Goal: Task Accomplishment & Management: Manage account settings

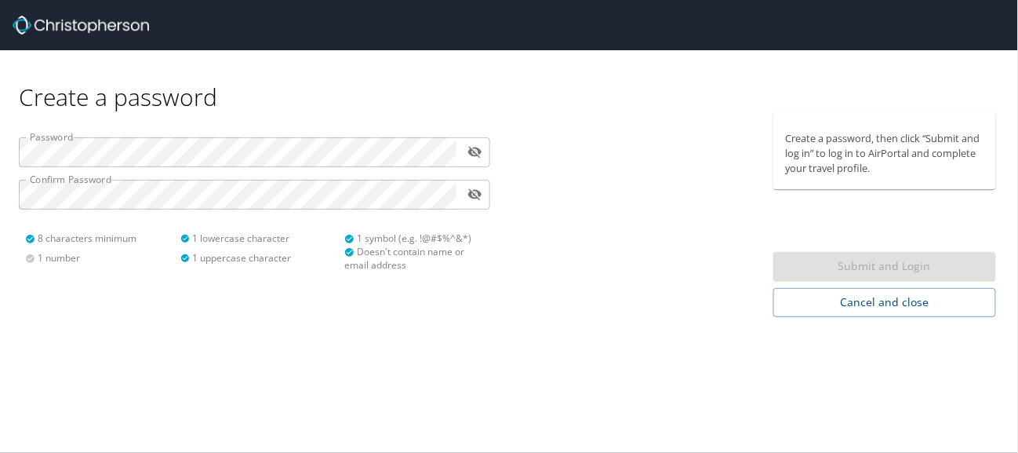
click at [234, 331] on div "Create a password Password ​ Confirm Password ​ 8 characters minimum 1 number 1…" at bounding box center [509, 226] width 1018 height 453
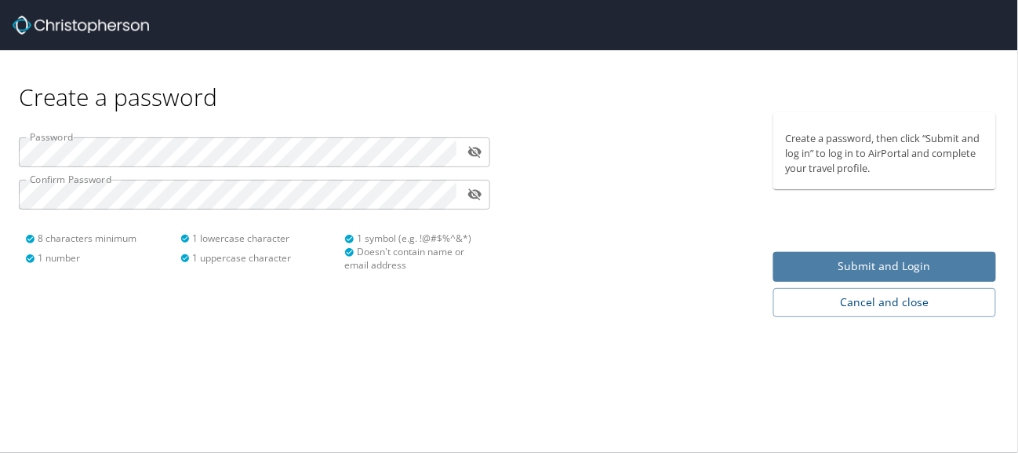
click at [895, 270] on span "Submit and Login" at bounding box center [885, 267] width 199 height 20
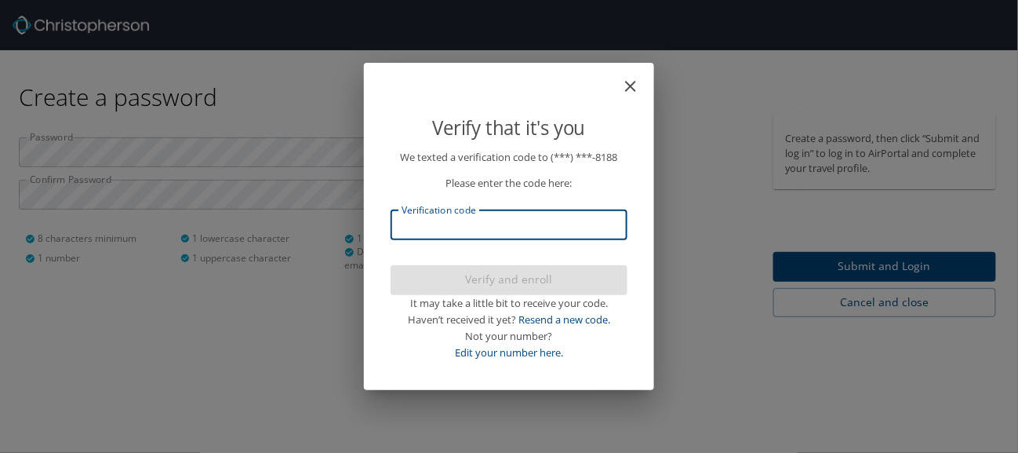
click at [512, 228] on input "Verification code" at bounding box center [509, 225] width 237 height 30
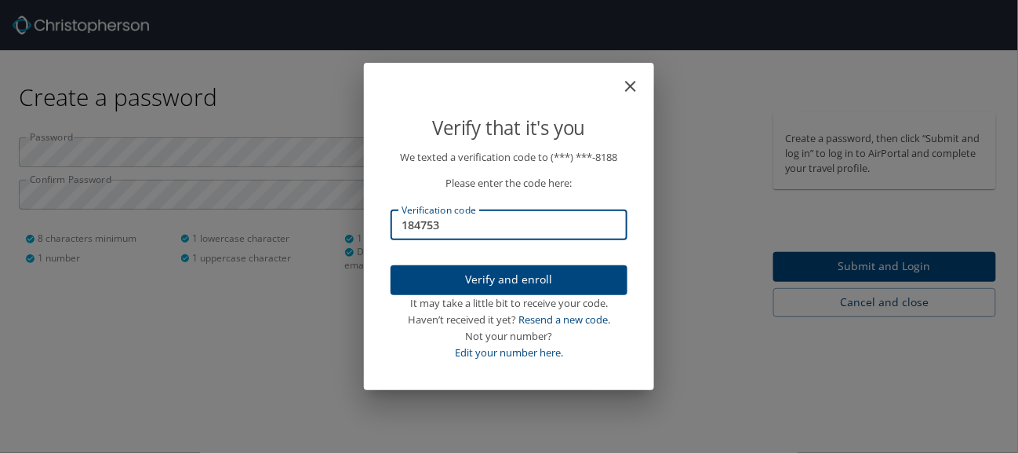
type input "184753"
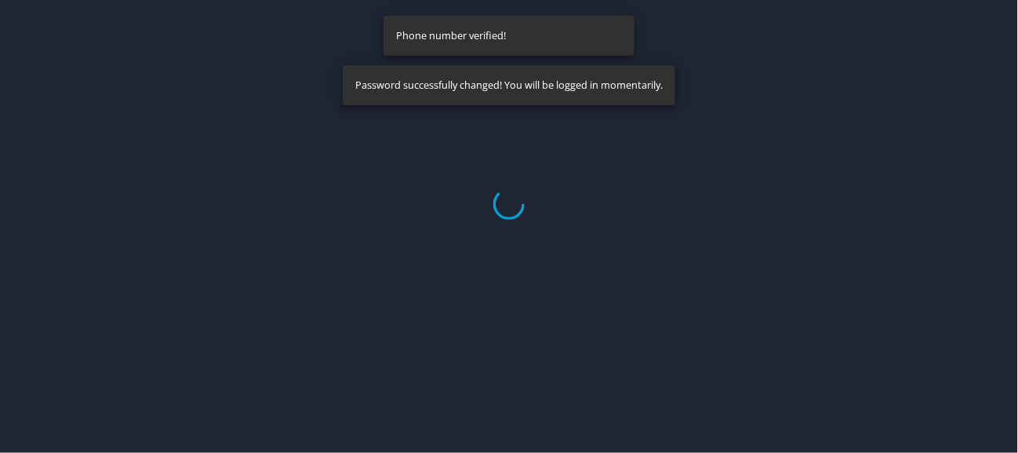
select select "US"
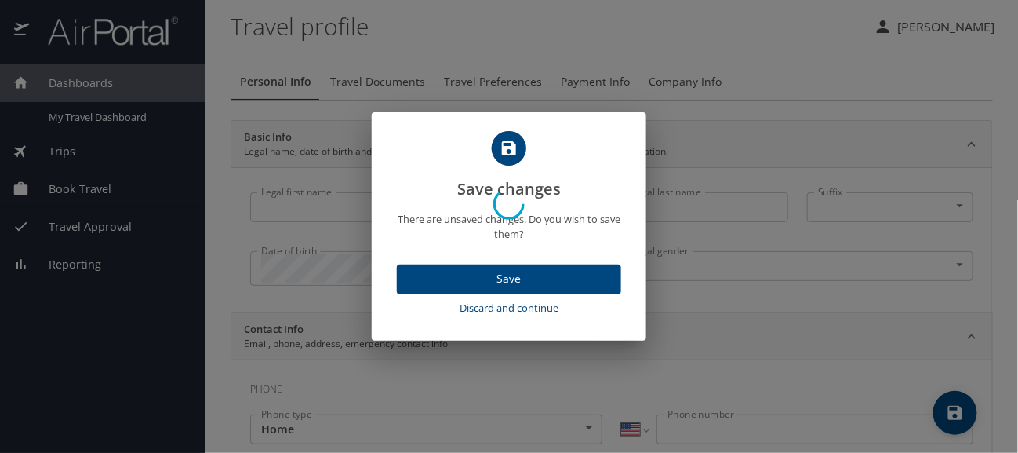
type input "Rachel"
type input "Burmeister"
type input "Female"
select select "US"
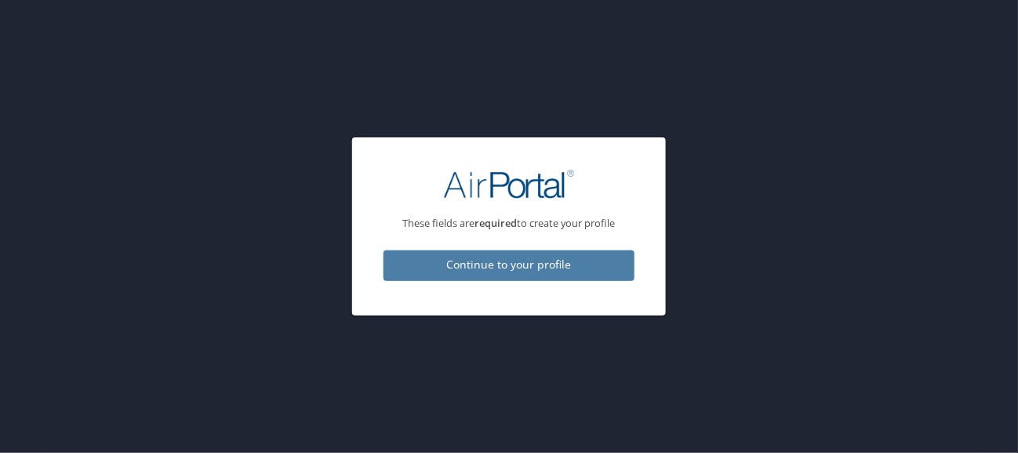
click at [472, 261] on span "Continue to your profile" at bounding box center [509, 265] width 226 height 20
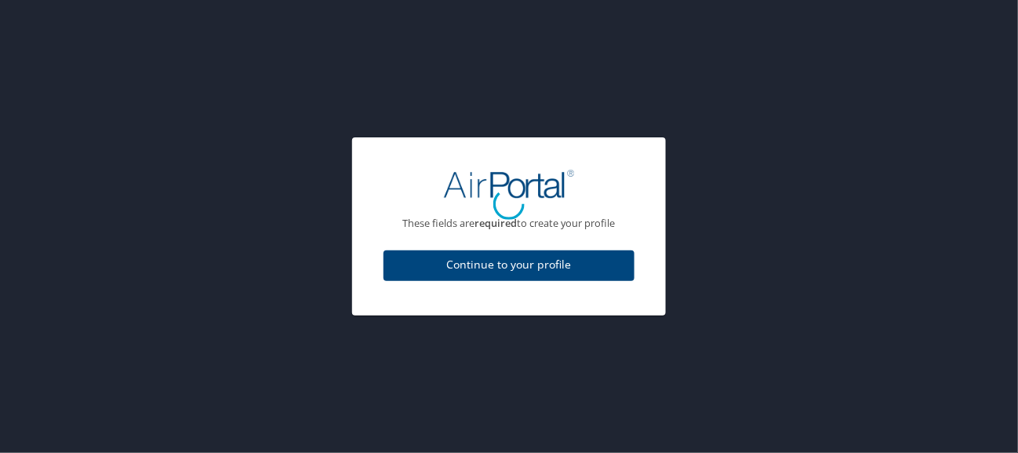
select select "US"
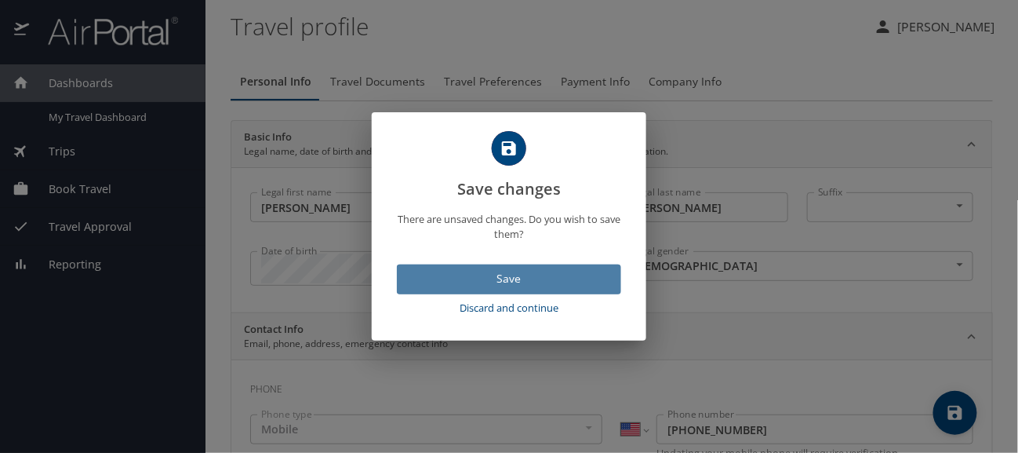
click at [474, 277] on span "Save" at bounding box center [509, 279] width 199 height 20
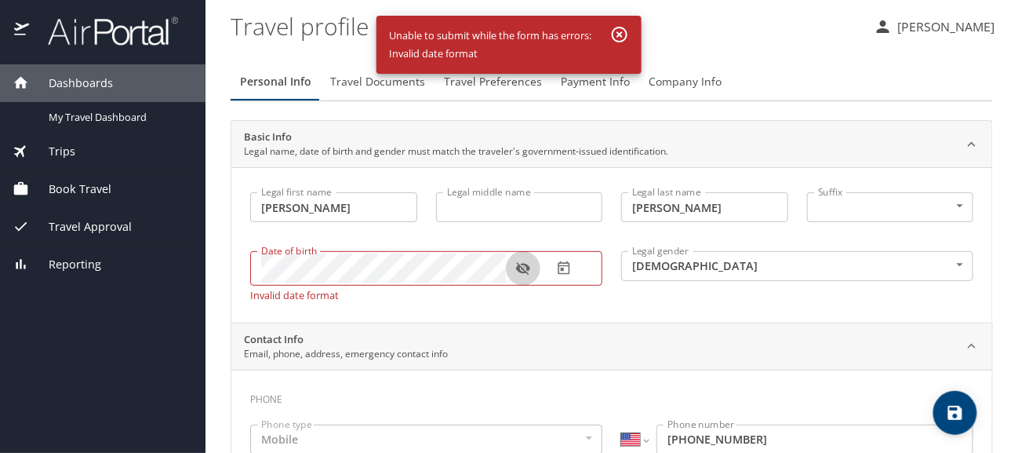
click at [527, 264] on icon "button" at bounding box center [523, 269] width 14 height 13
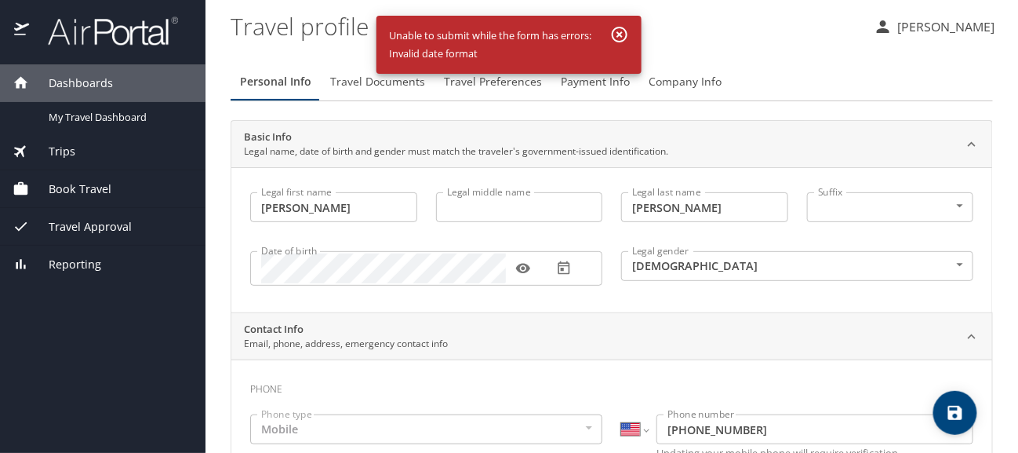
click at [552, 300] on div "Legal first name Rachel Legal first name Legal middle name Legal middle name Le…" at bounding box center [611, 239] width 761 height 145
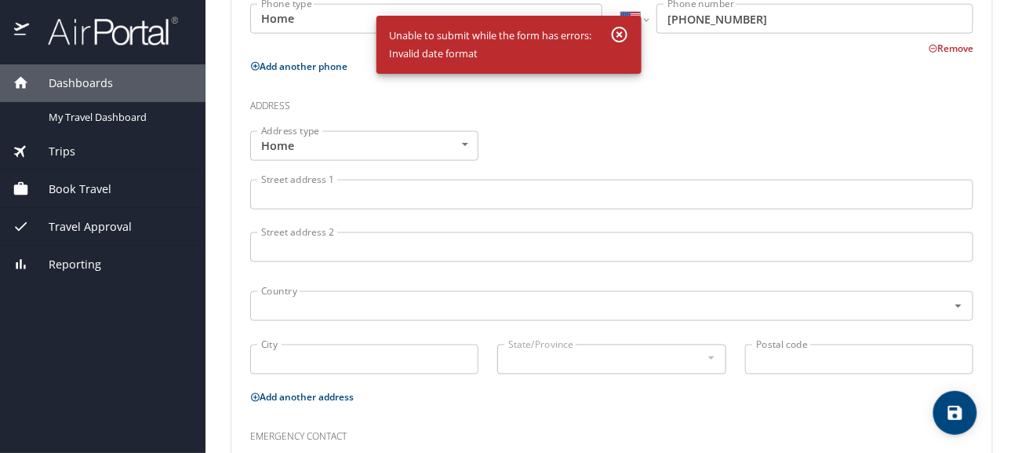
scroll to position [508, 0]
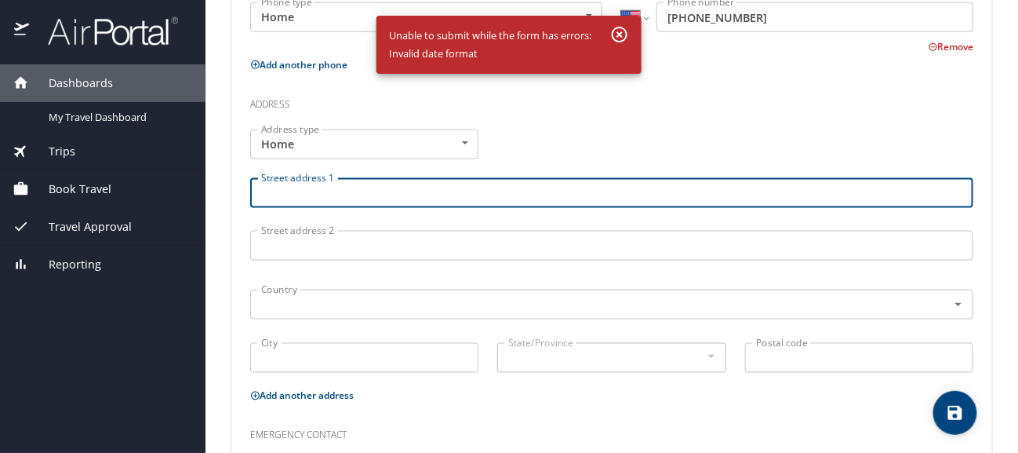
click at [319, 205] on input "Street address 1" at bounding box center [611, 193] width 723 height 30
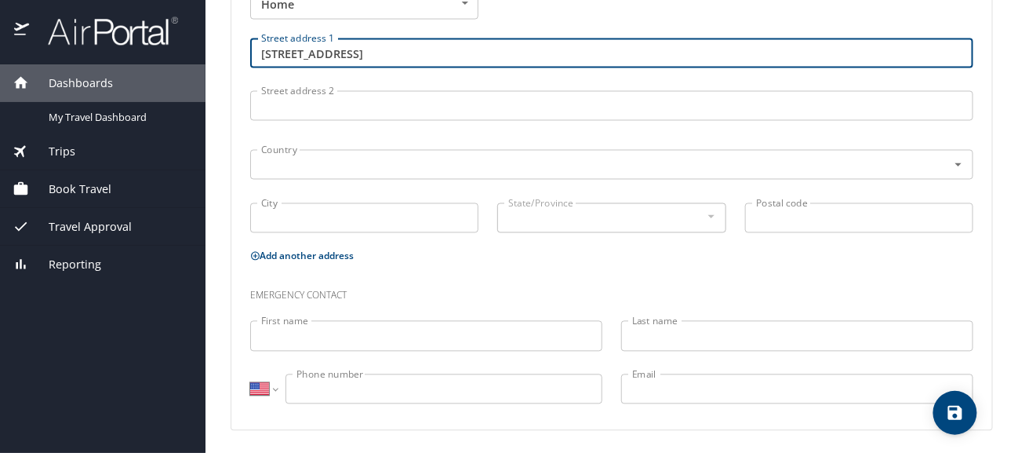
type input "3405 F Rd"
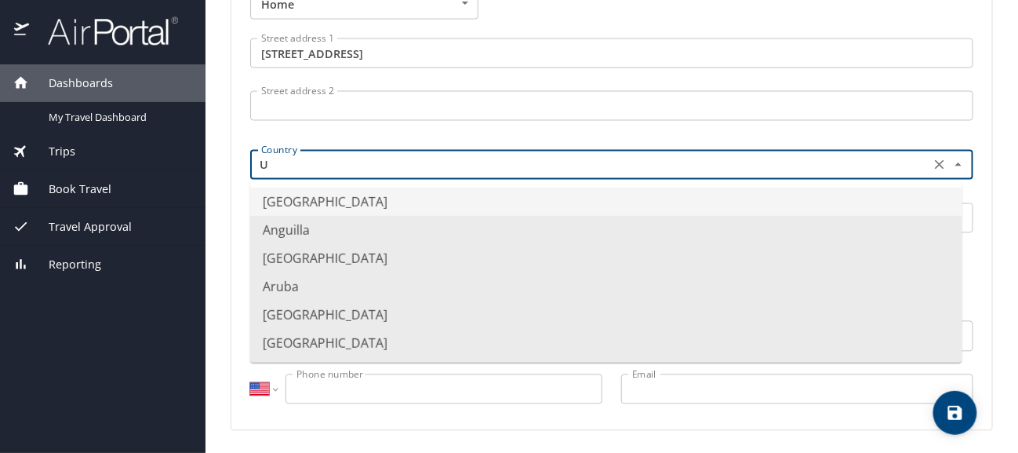
click at [323, 195] on li "United States of America" at bounding box center [606, 202] width 712 height 28
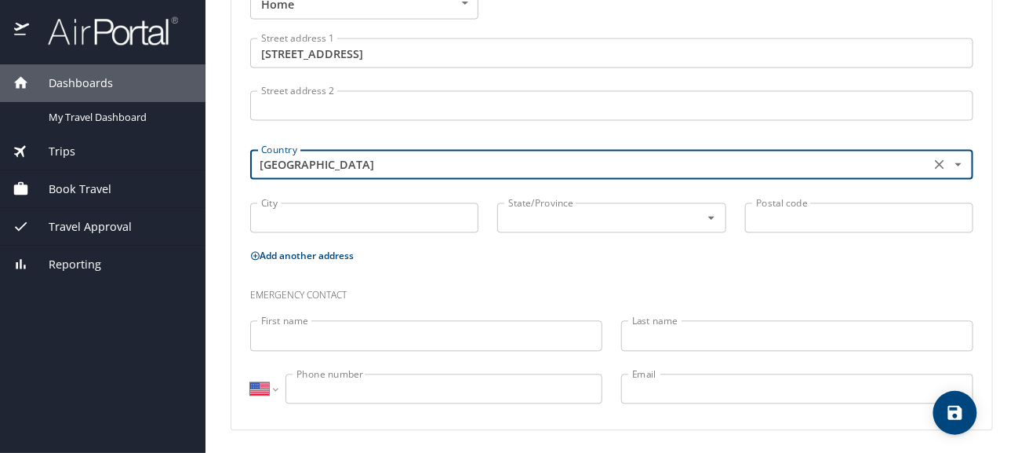
type input "United States of America"
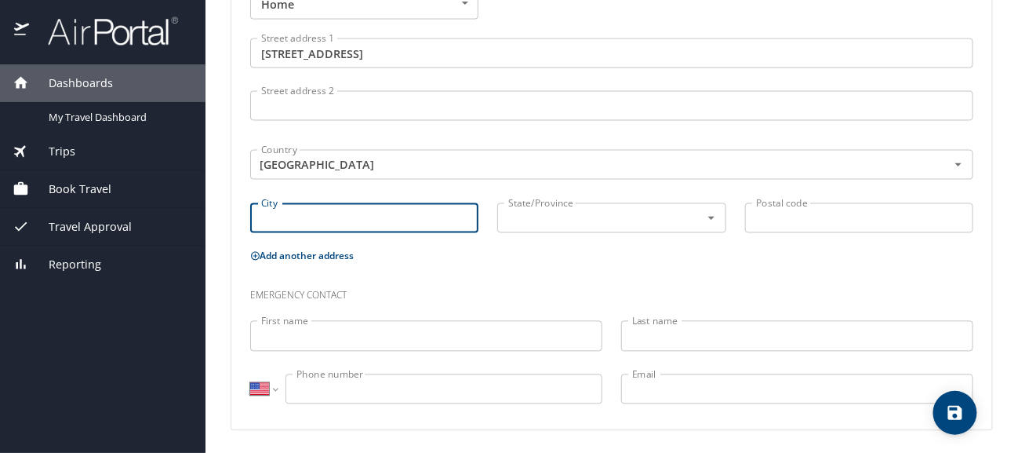
click at [313, 219] on input "City" at bounding box center [364, 218] width 228 height 30
type input "Clifton"
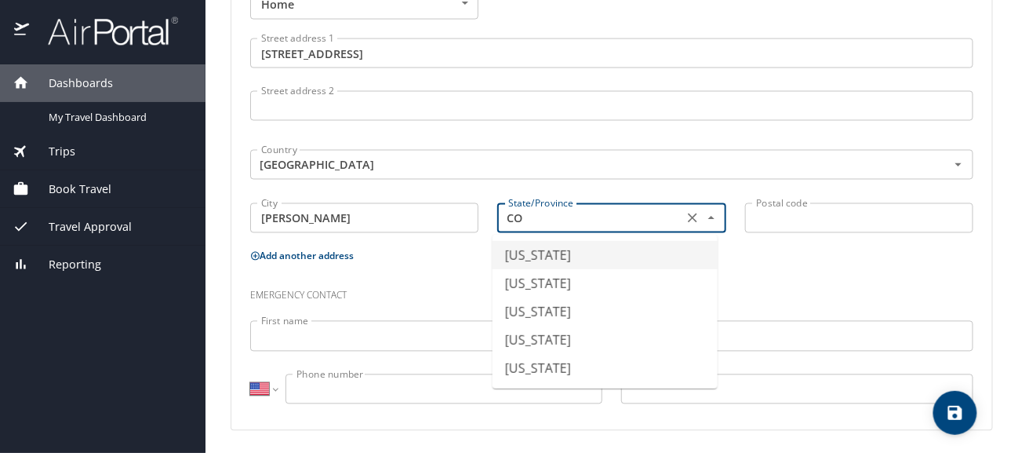
click at [563, 257] on li "Colorado" at bounding box center [605, 255] width 225 height 28
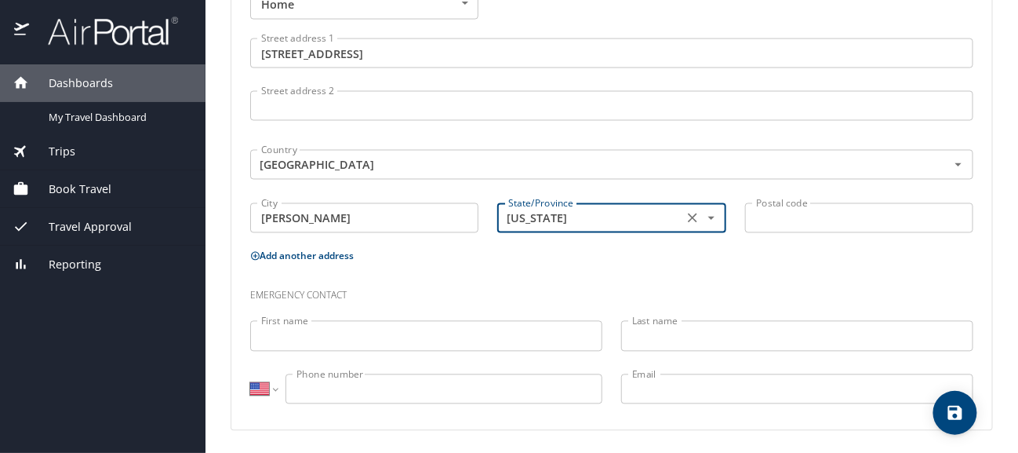
type input "Colorado"
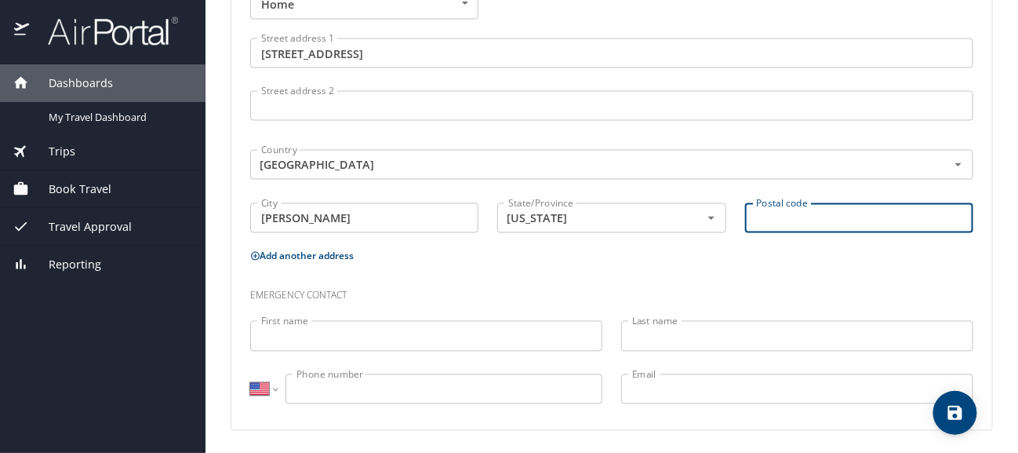
type input "1"
type input "81520"
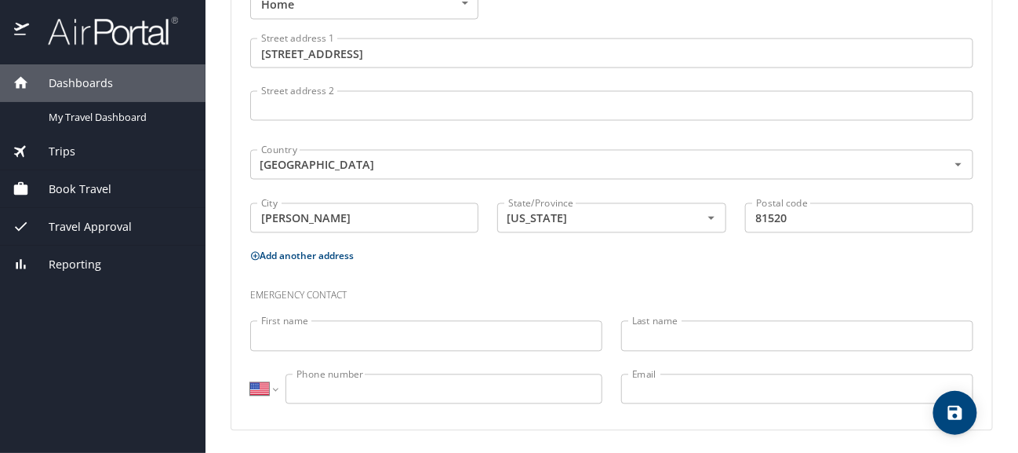
drag, startPoint x: 368, startPoint y: 355, endPoint x: 359, endPoint y: 330, distance: 27.3
click at [359, 330] on div "First name First name" at bounding box center [426, 337] width 371 height 53
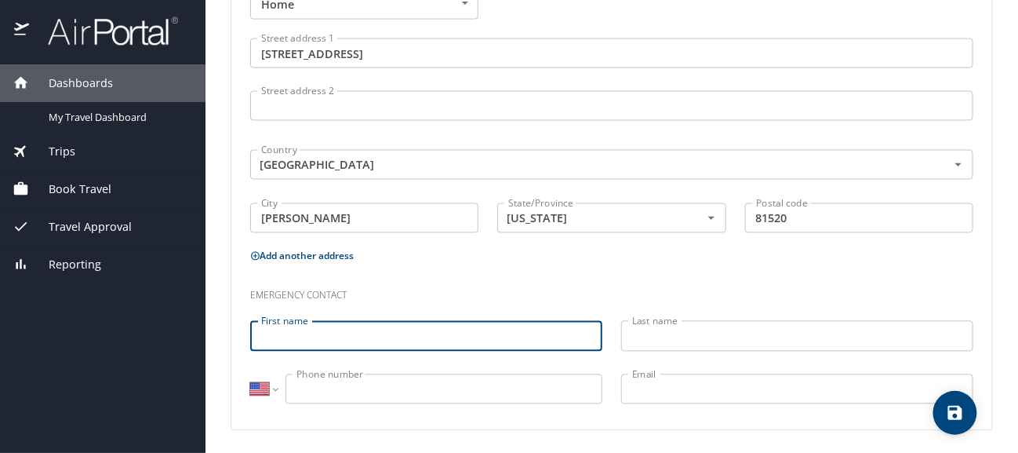
click at [359, 330] on input "First name" at bounding box center [426, 336] width 352 height 30
type input "Travis"
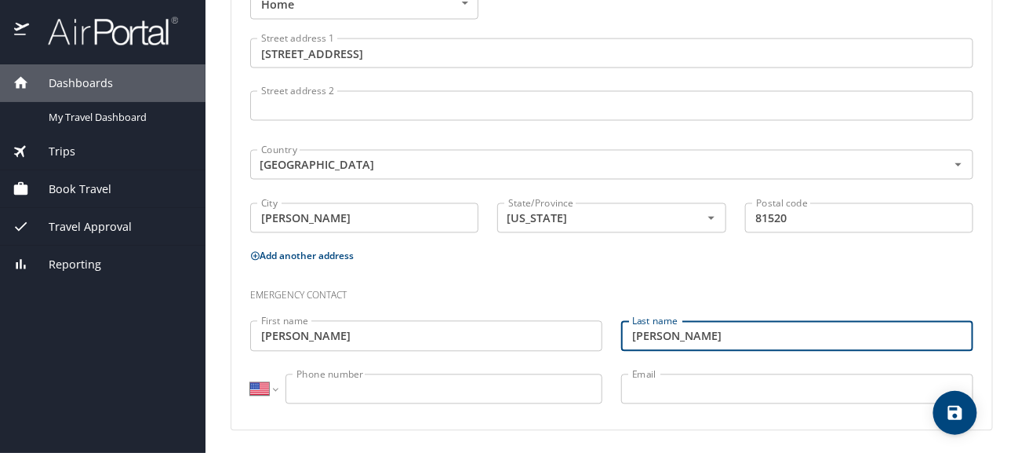
type input "Elliott"
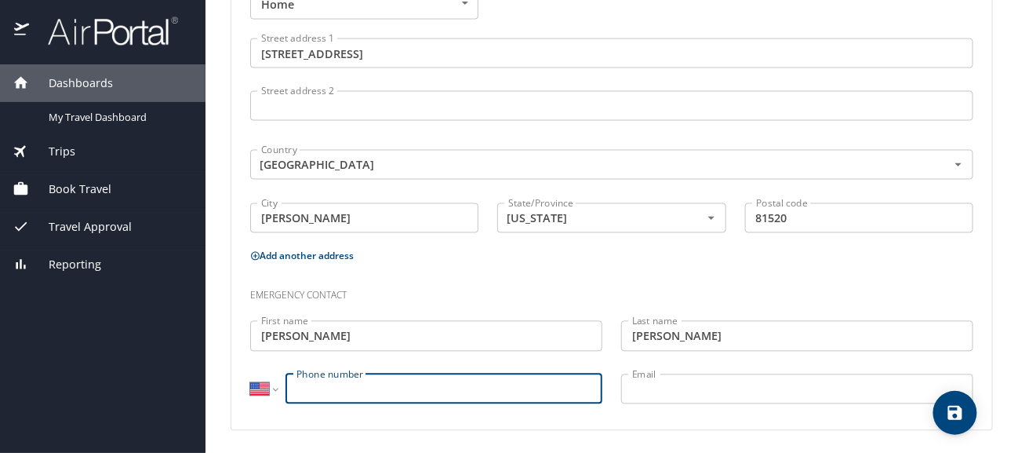
click at [364, 379] on input "Phone number" at bounding box center [444, 389] width 317 height 30
type input "(970) 640-2883"
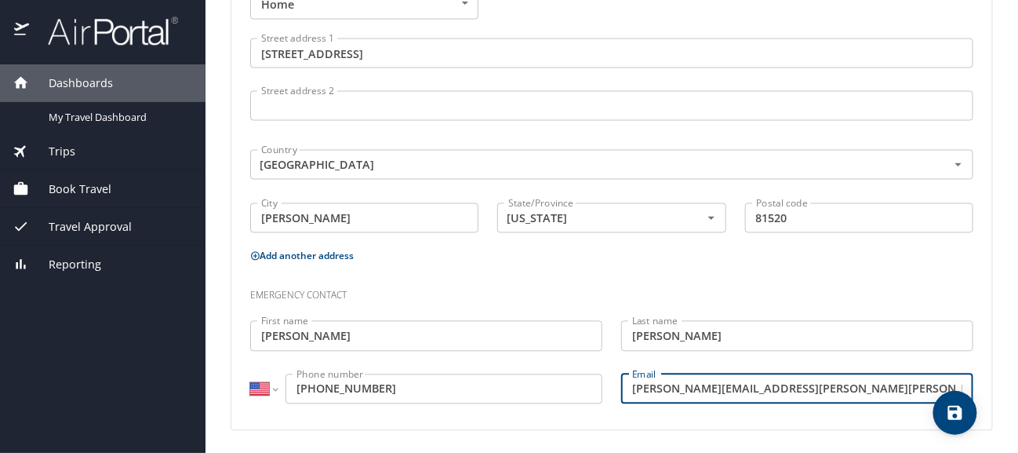
type input "travis.dean.elliott@gmail.com"
click at [490, 246] on p "Add another address" at bounding box center [611, 256] width 723 height 20
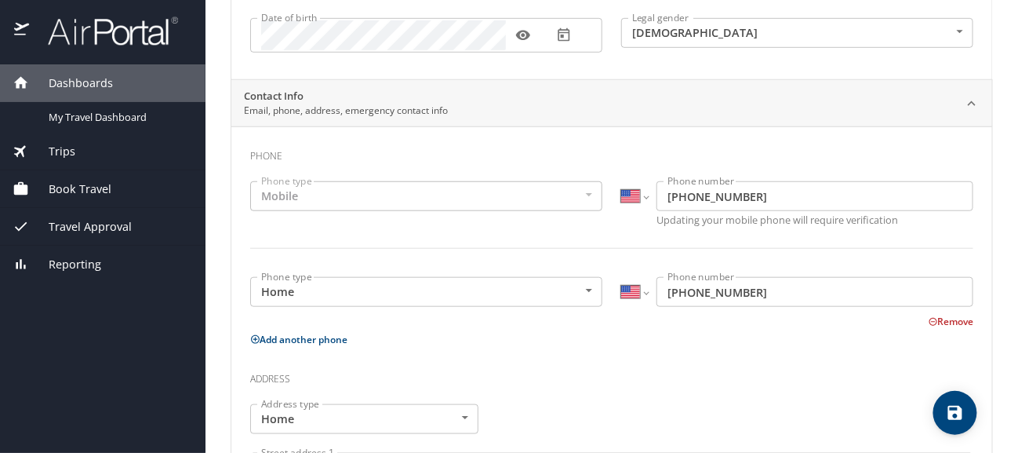
scroll to position [47, 0]
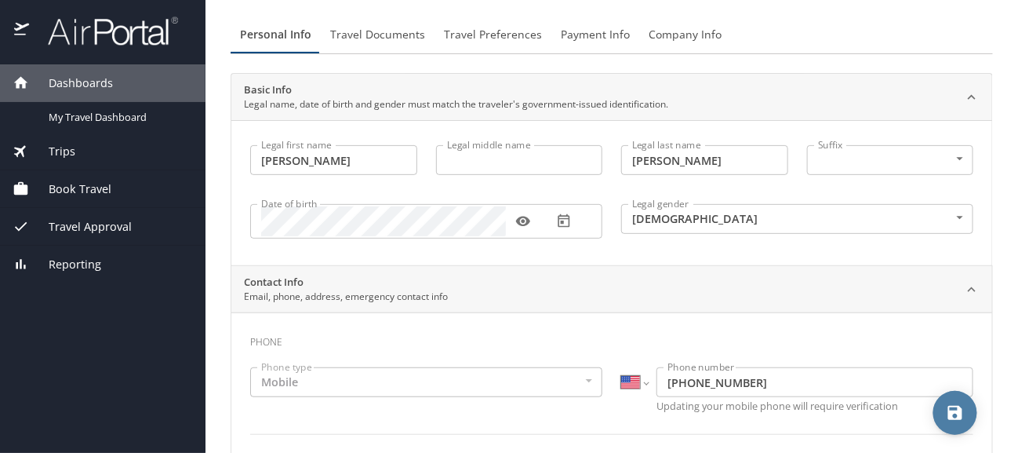
click at [963, 420] on icon "save" at bounding box center [955, 412] width 19 height 19
select select "US"
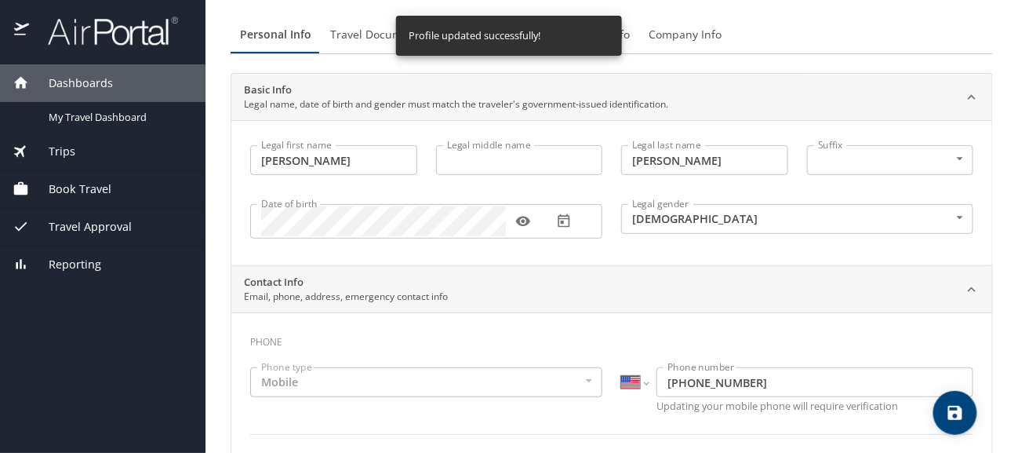
select select "US"
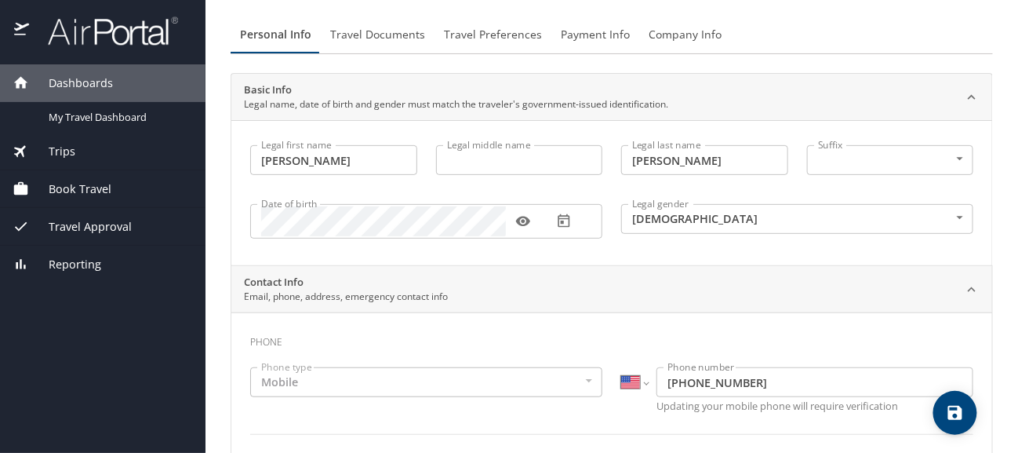
click at [374, 31] on span "Travel Documents" at bounding box center [377, 35] width 95 height 20
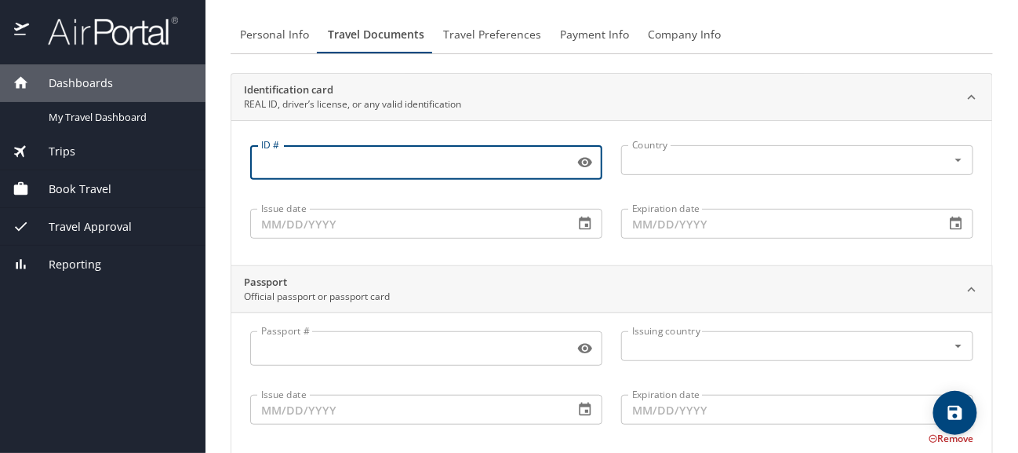
click at [377, 173] on input "ID #" at bounding box center [409, 163] width 318 height 30
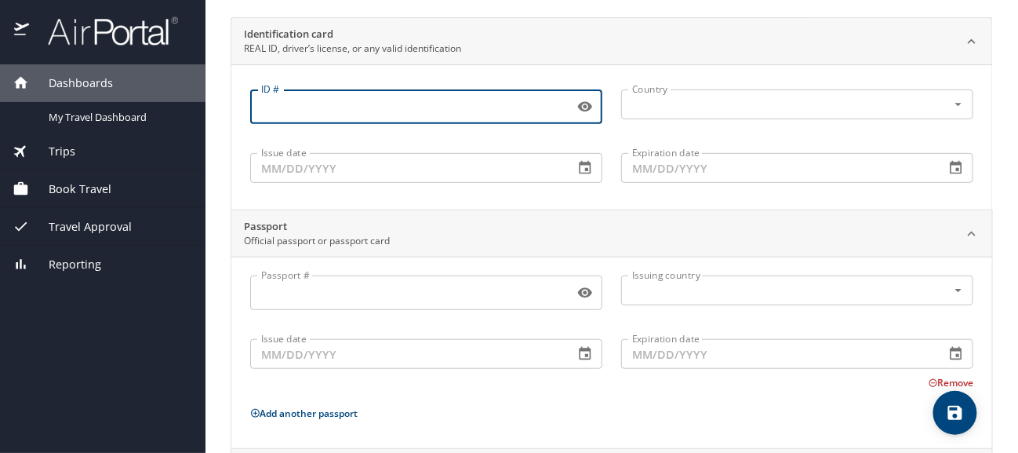
scroll to position [0, 0]
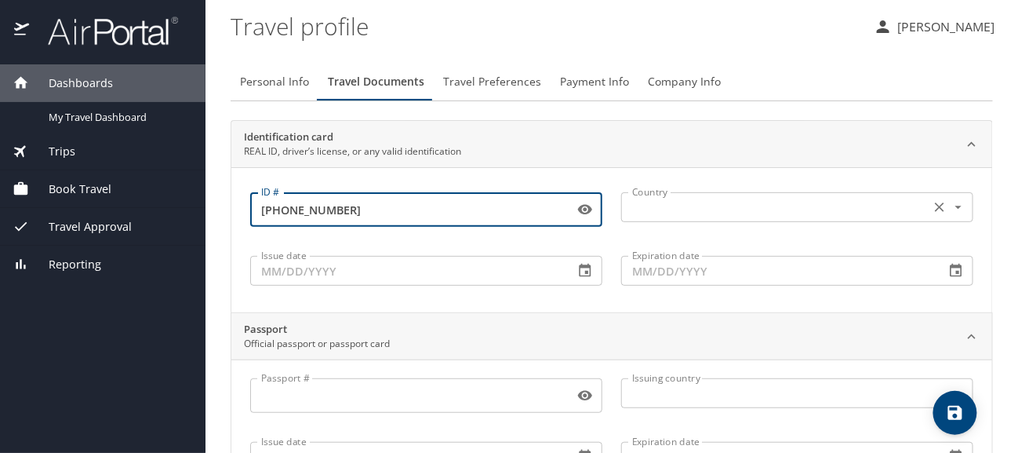
type input "04-180-0671"
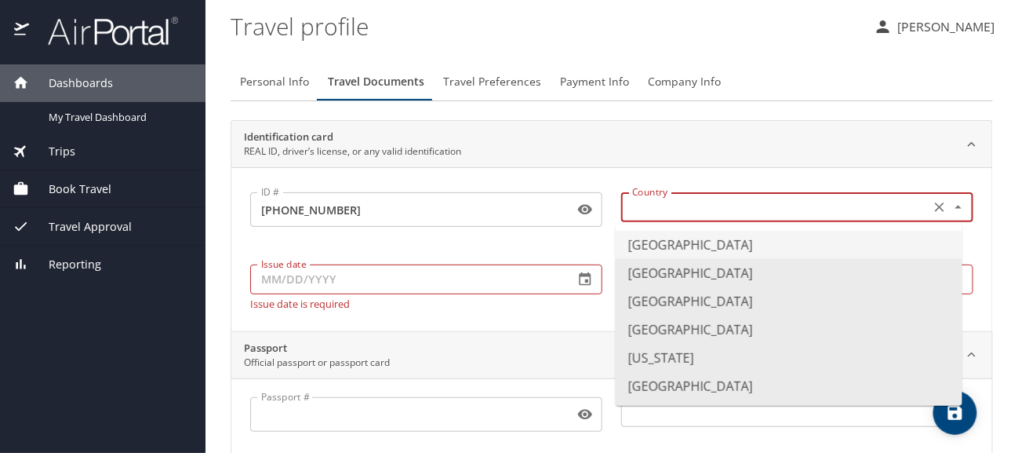
click at [649, 215] on input "text" at bounding box center [774, 207] width 297 height 20
click at [655, 251] on li "United States of America" at bounding box center [789, 245] width 347 height 28
type input "United States of America"
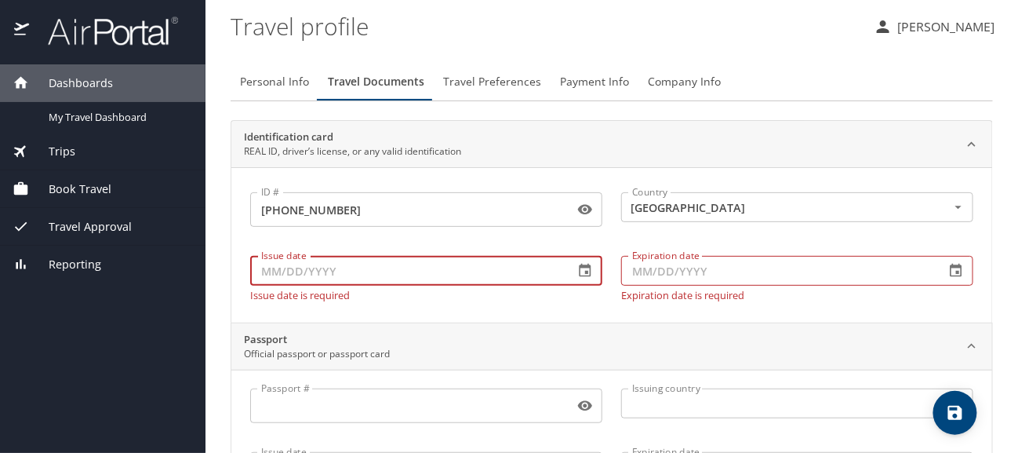
click at [395, 281] on input "Issue date" at bounding box center [405, 271] width 311 height 30
type input "04/08/2024"
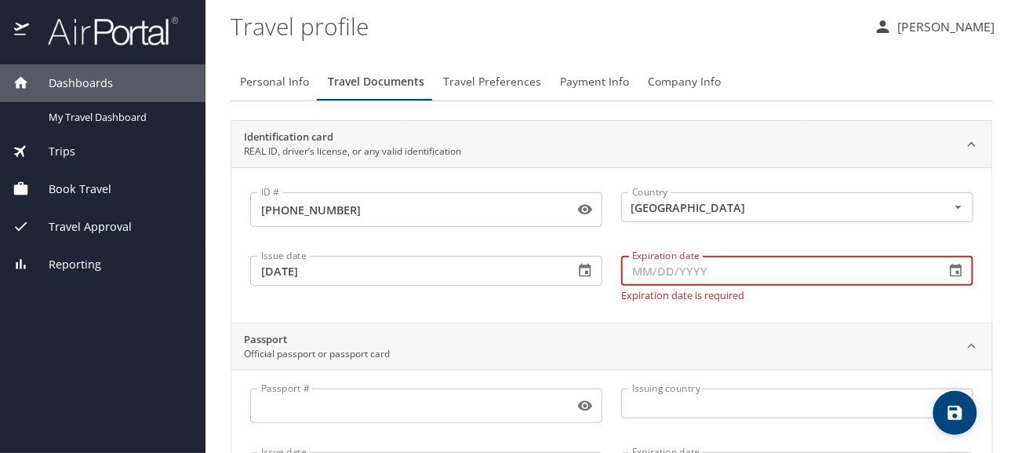
click at [658, 264] on input "Expiration date" at bounding box center [776, 271] width 311 height 30
type input "05/02/2029"
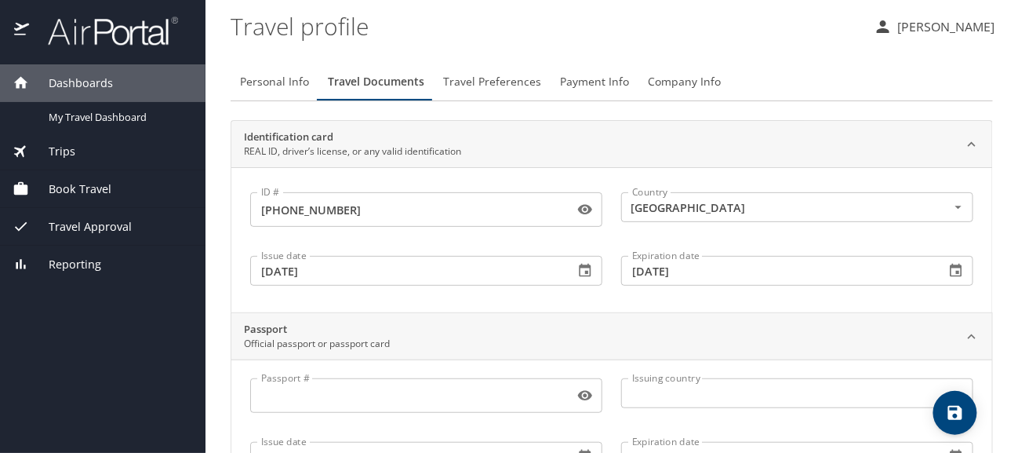
click at [803, 177] on div "Country United States of America Country" at bounding box center [797, 209] width 371 height 64
click at [745, 340] on div "Passport Official passport or passport card" at bounding box center [599, 337] width 711 height 30
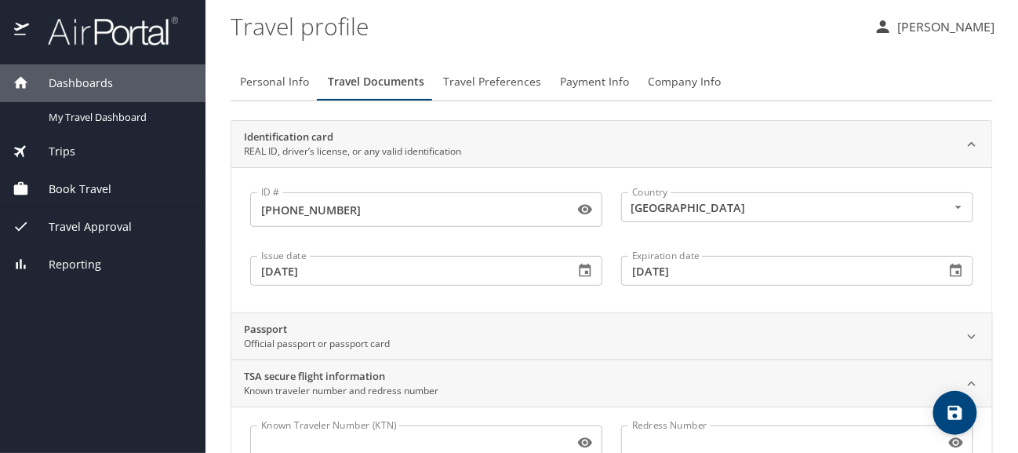
scroll to position [16, 0]
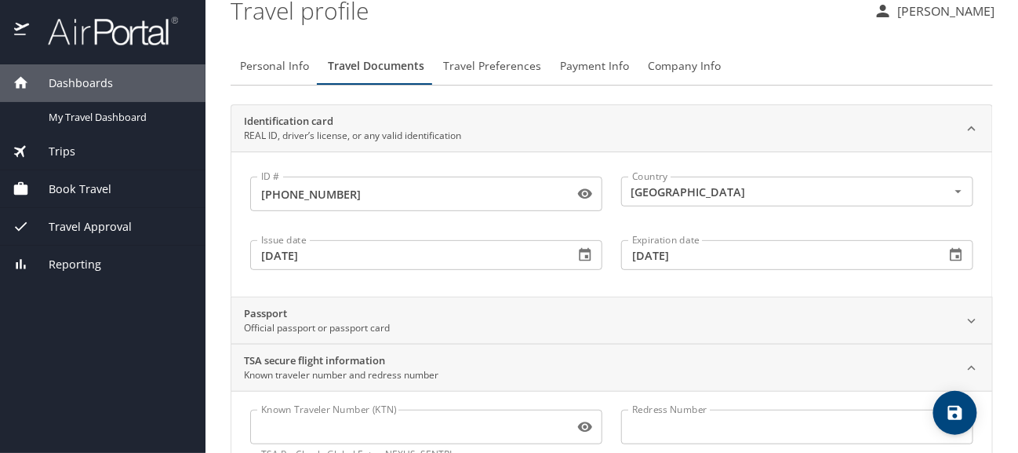
click at [923, 379] on div "TSA secure flight information Known traveler number and redress number" at bounding box center [599, 368] width 711 height 30
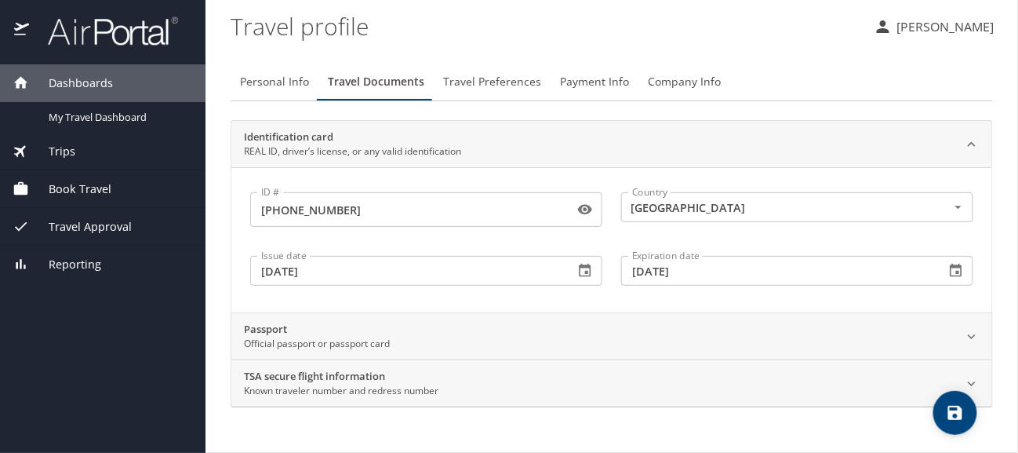
scroll to position [0, 0]
click at [939, 410] on span "save" at bounding box center [956, 412] width 44 height 19
click at [475, 78] on span "Travel Preferences" at bounding box center [492, 82] width 98 height 20
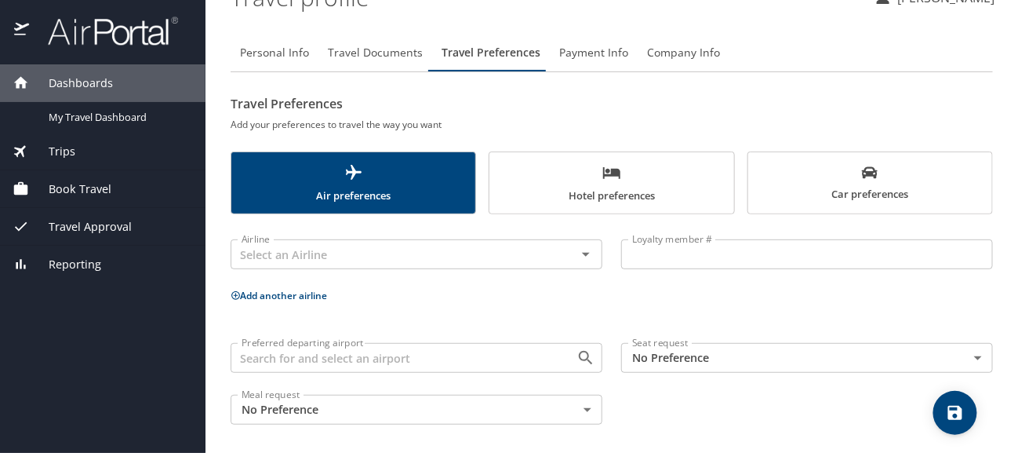
scroll to position [34, 0]
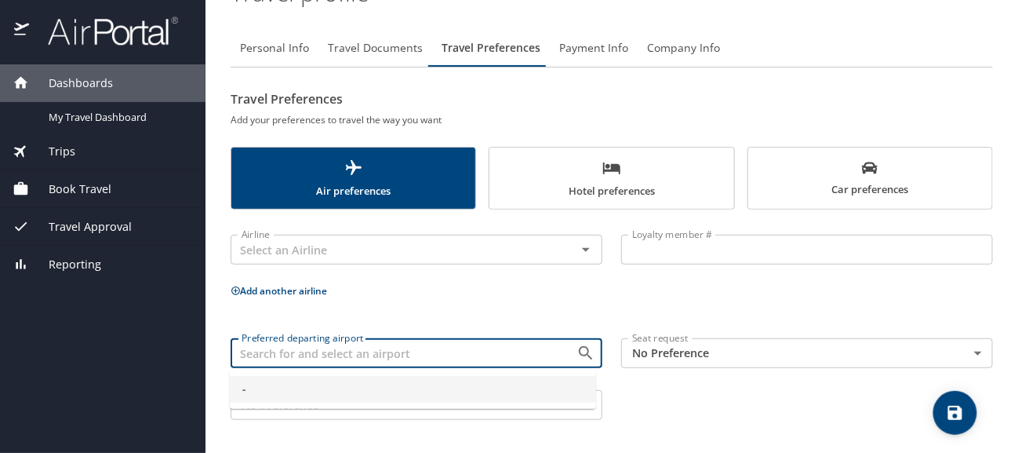
click at [435, 356] on input "Preferred departing airport" at bounding box center [393, 353] width 316 height 20
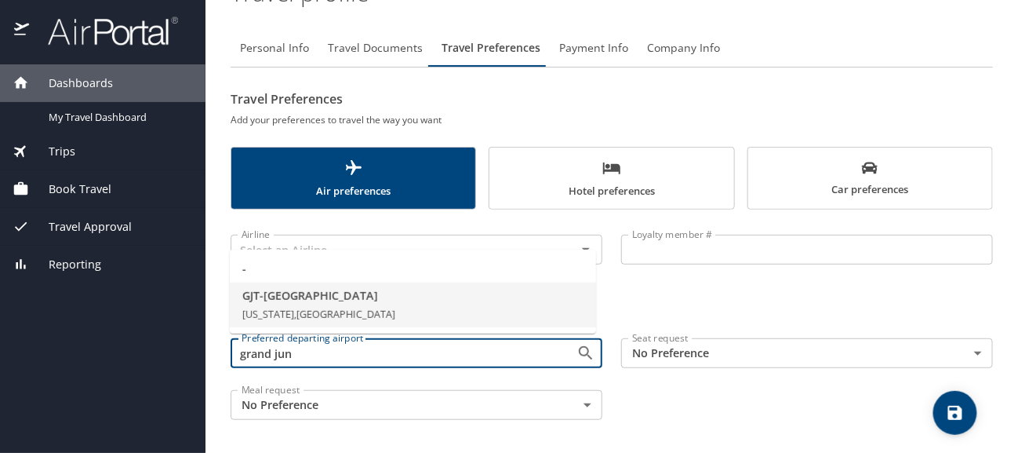
click at [352, 319] on span "Colorado, United States of America" at bounding box center [318, 314] width 153 height 14
type input "GJT - Grand Junction"
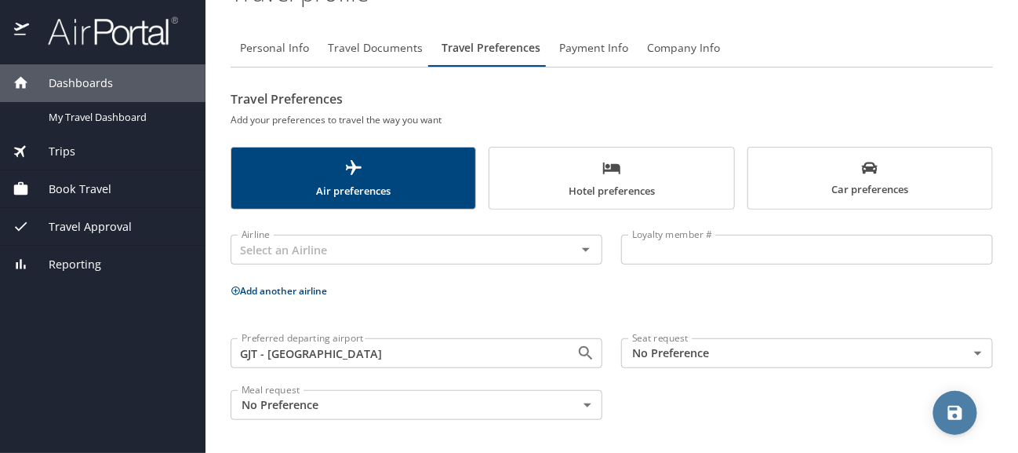
click at [945, 400] on button "save" at bounding box center [956, 413] width 44 height 44
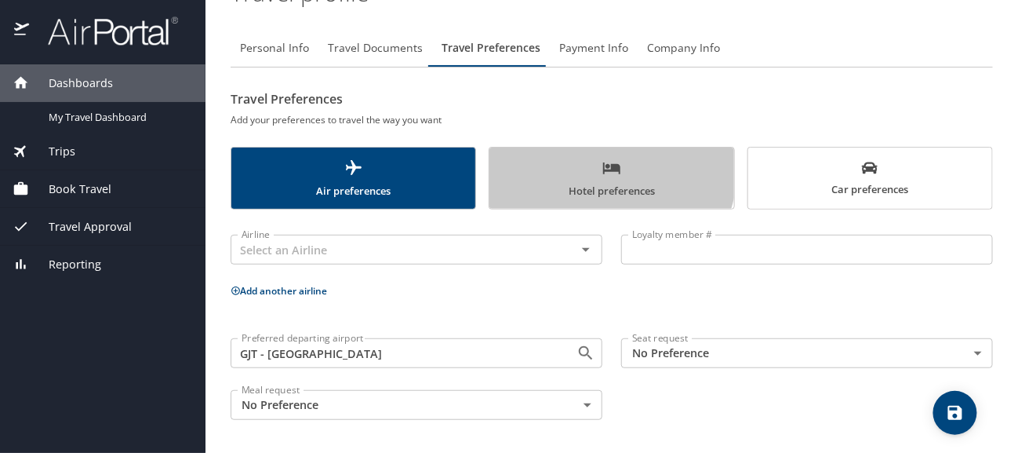
click at [603, 169] on icon "scrollable force tabs example" at bounding box center [611, 168] width 17 height 12
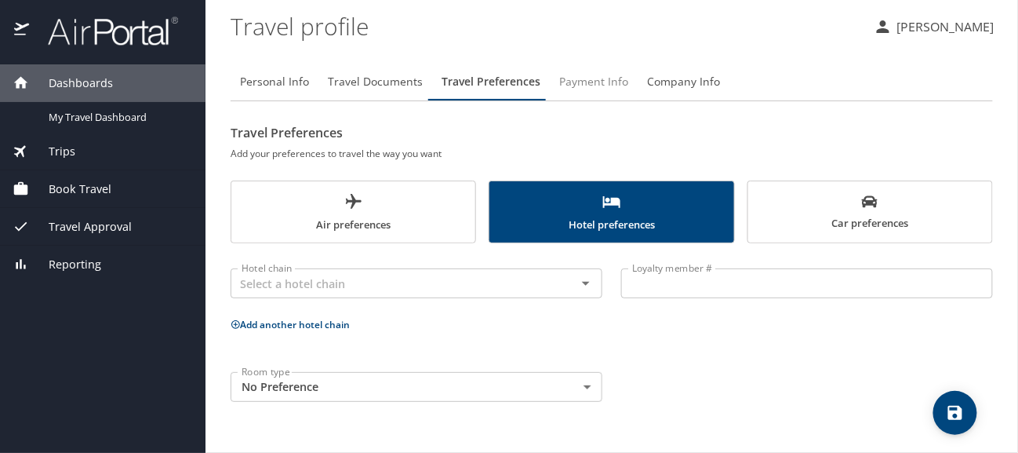
click at [587, 84] on span "Payment Info" at bounding box center [593, 82] width 69 height 20
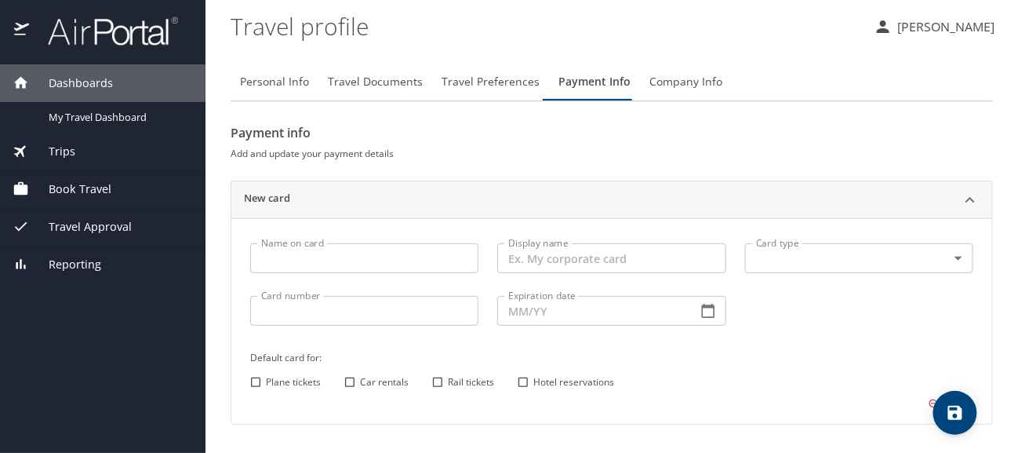
scroll to position [40, 0]
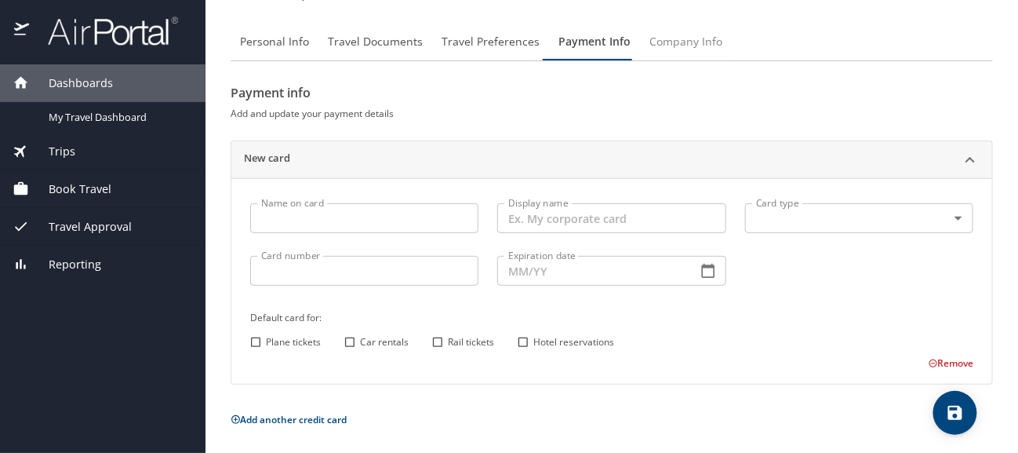
click at [681, 38] on span "Company Info" at bounding box center [686, 42] width 73 height 20
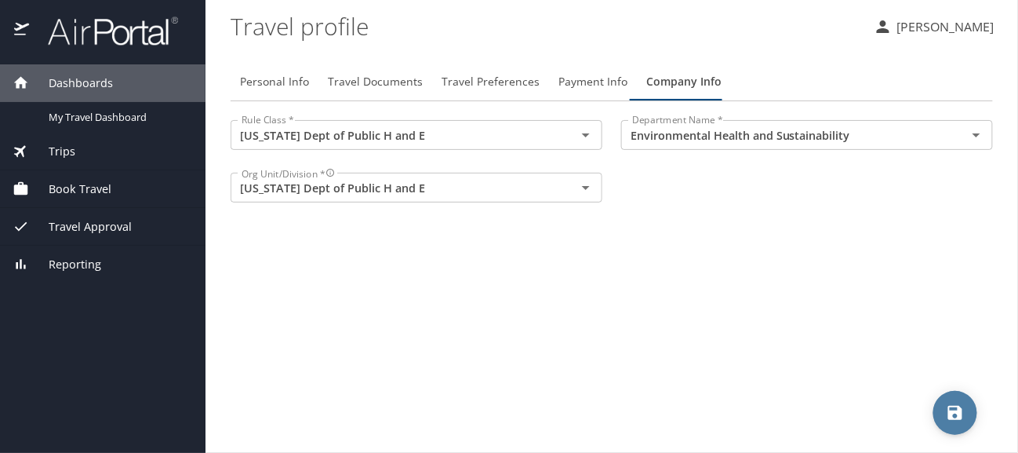
click at [954, 406] on icon "save" at bounding box center [956, 413] width 14 height 14
click at [11, 27] on div at bounding box center [103, 32] width 206 height 64
click at [68, 16] on img at bounding box center [105, 31] width 148 height 31
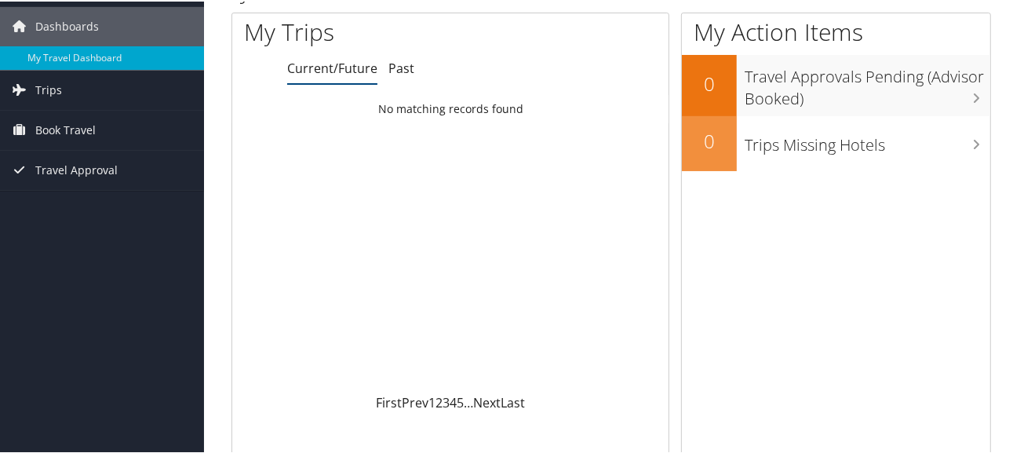
scroll to position [53, 0]
